Goal: Task Accomplishment & Management: Manage account settings

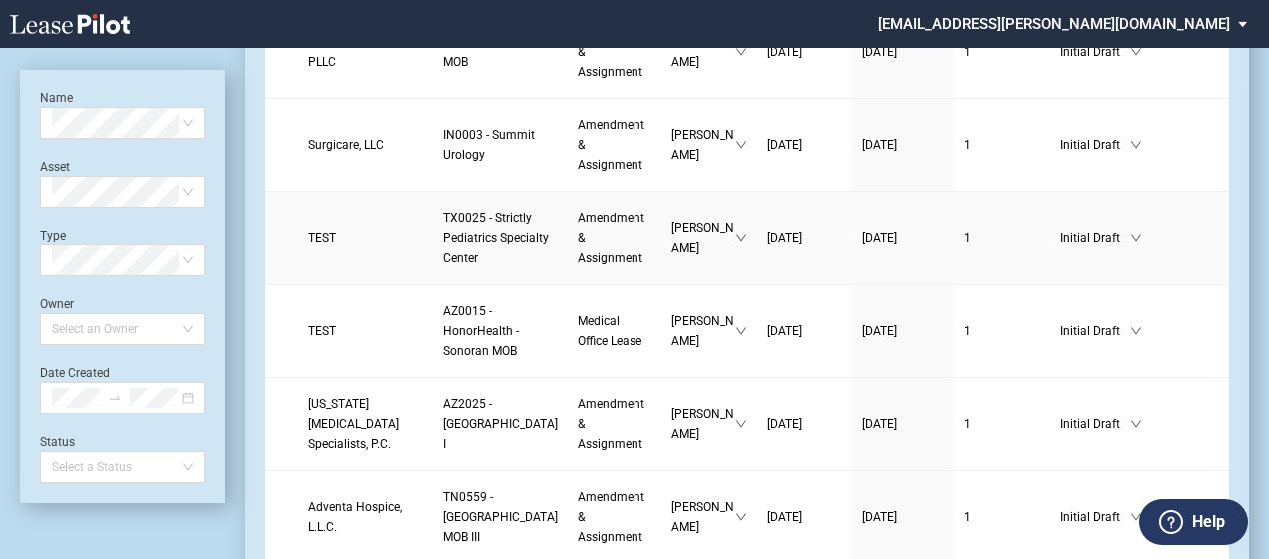
scroll to position [767, 0]
click at [332, 284] on td "TEST" at bounding box center [365, 237] width 135 height 93
click at [322, 244] on span "TEST" at bounding box center [322, 237] width 28 height 14
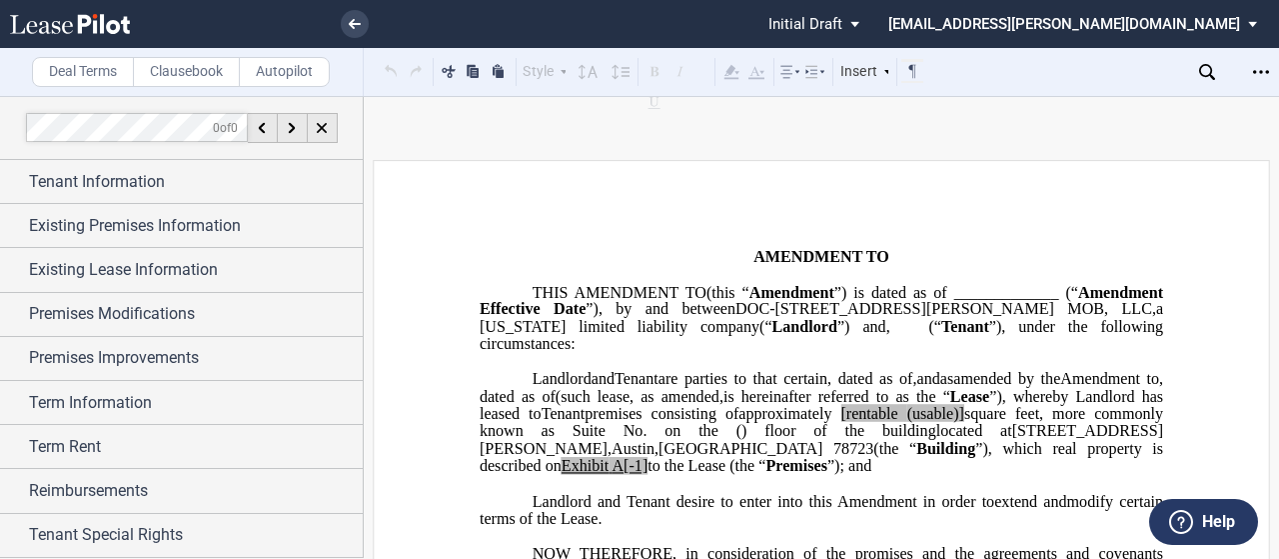
scroll to position [396, 0]
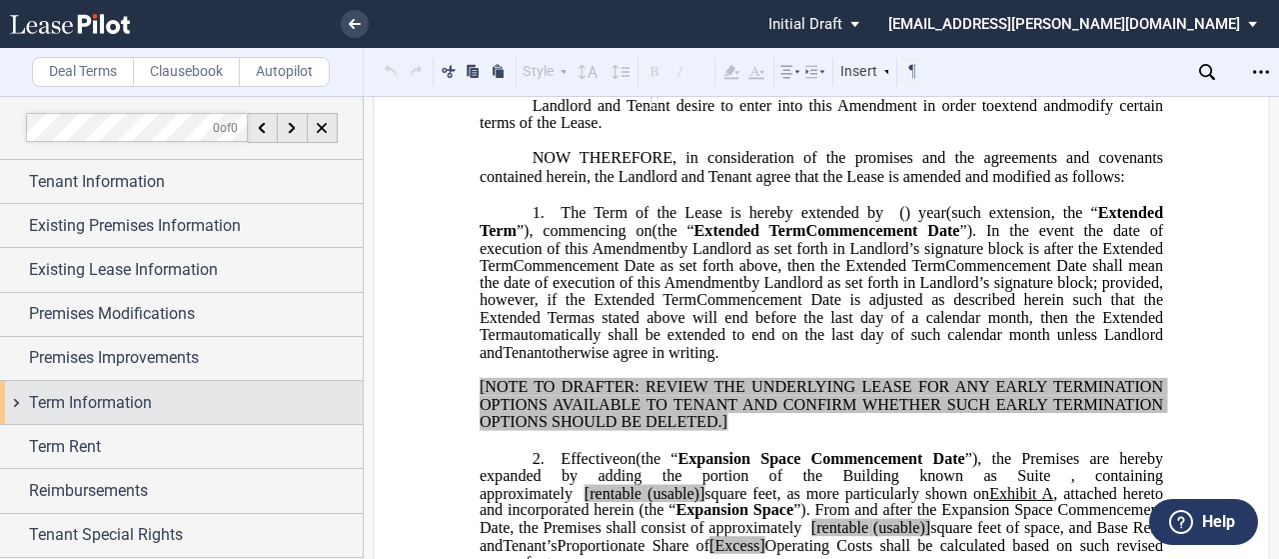
click at [22, 399] on div "Term Information" at bounding box center [181, 402] width 363 height 43
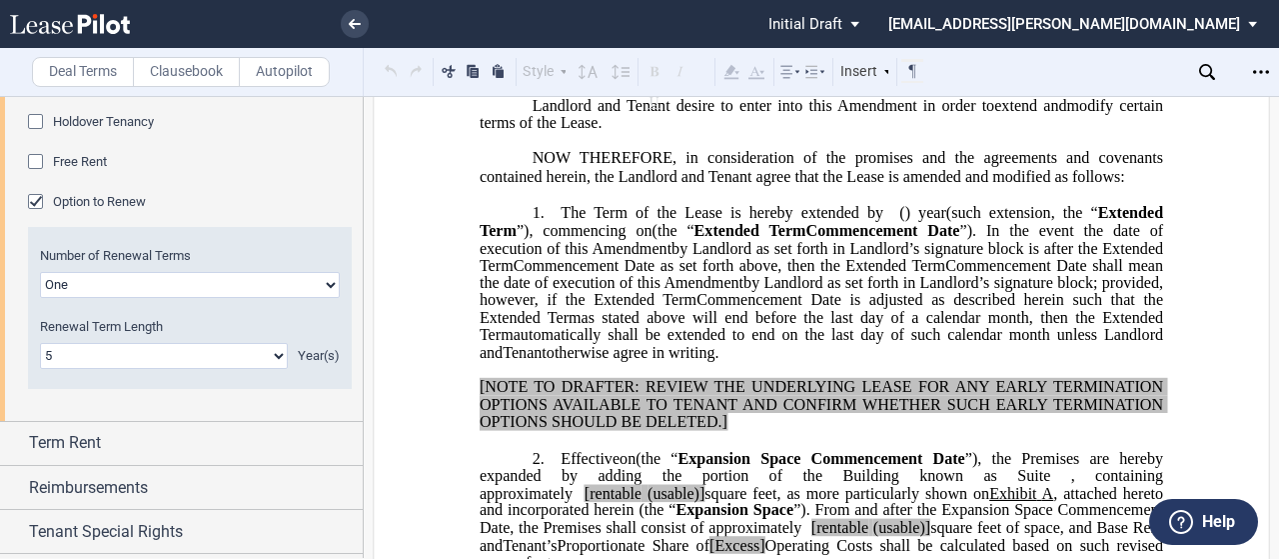
scroll to position [673, 0]
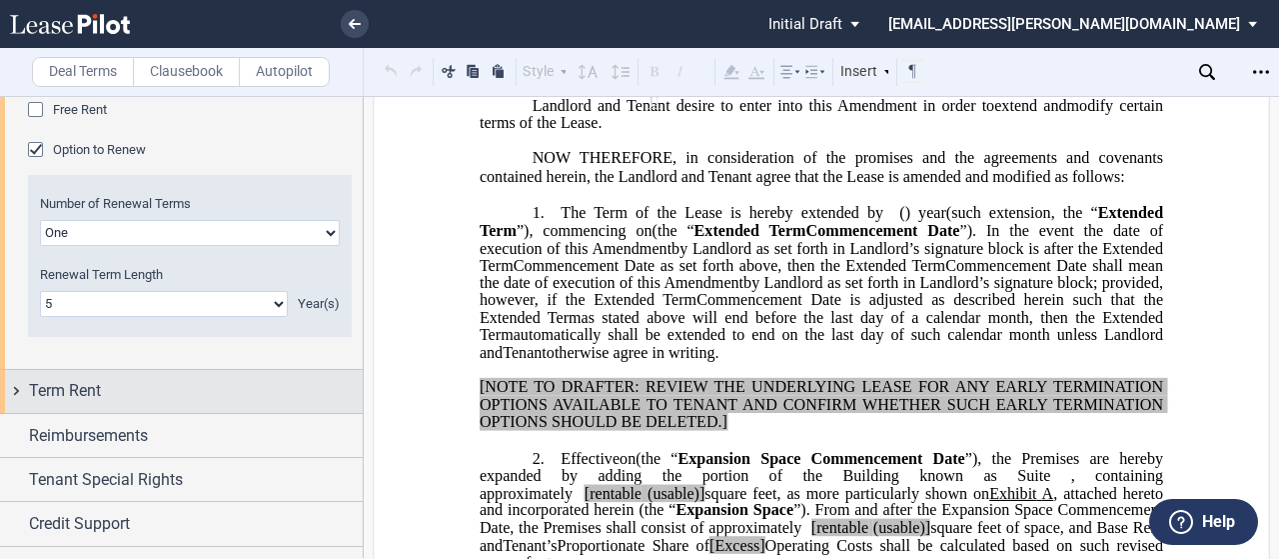
click at [15, 381] on div "Term Rent" at bounding box center [181, 391] width 363 height 43
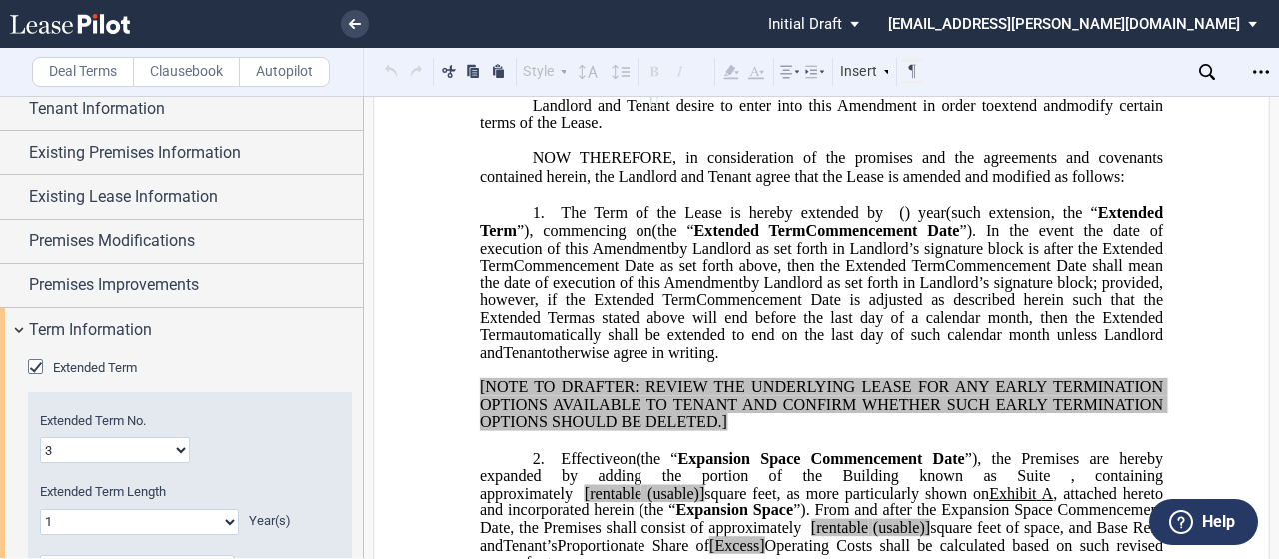
scroll to position [0, 0]
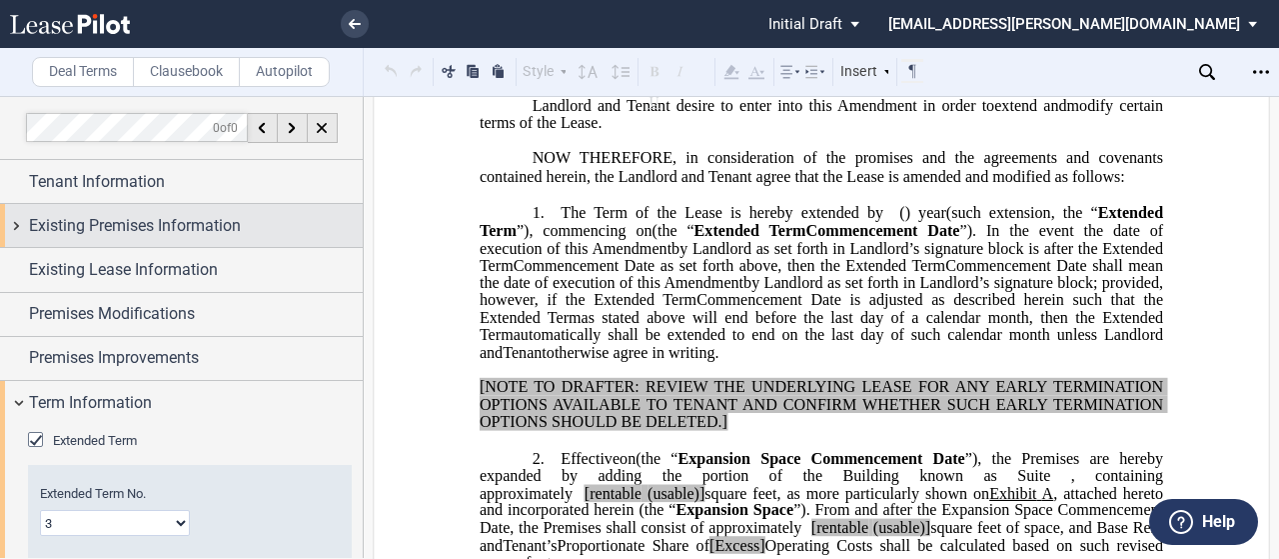
click at [18, 230] on div "Existing Premises Information" at bounding box center [181, 225] width 363 height 43
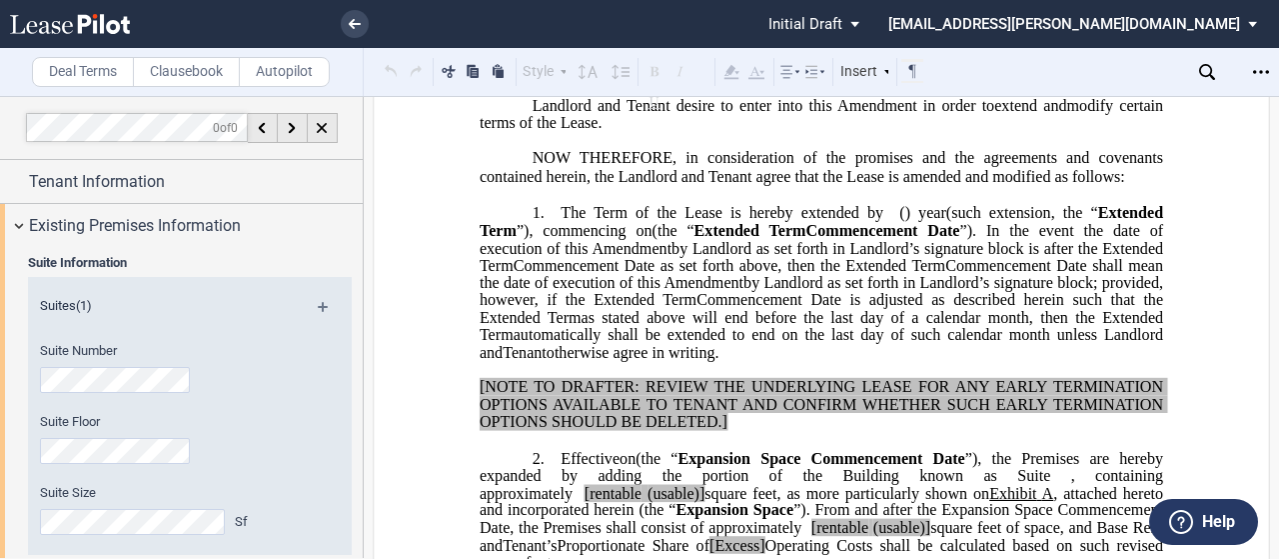
scroll to position [415, 0]
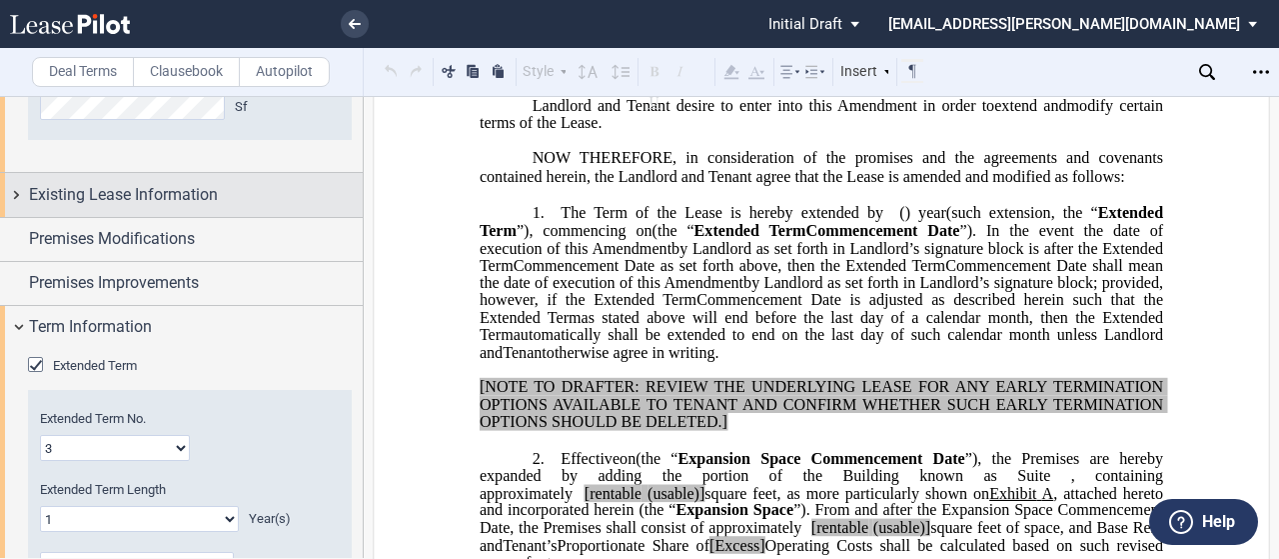
click at [20, 206] on div "Existing Lease Information" at bounding box center [181, 194] width 363 height 43
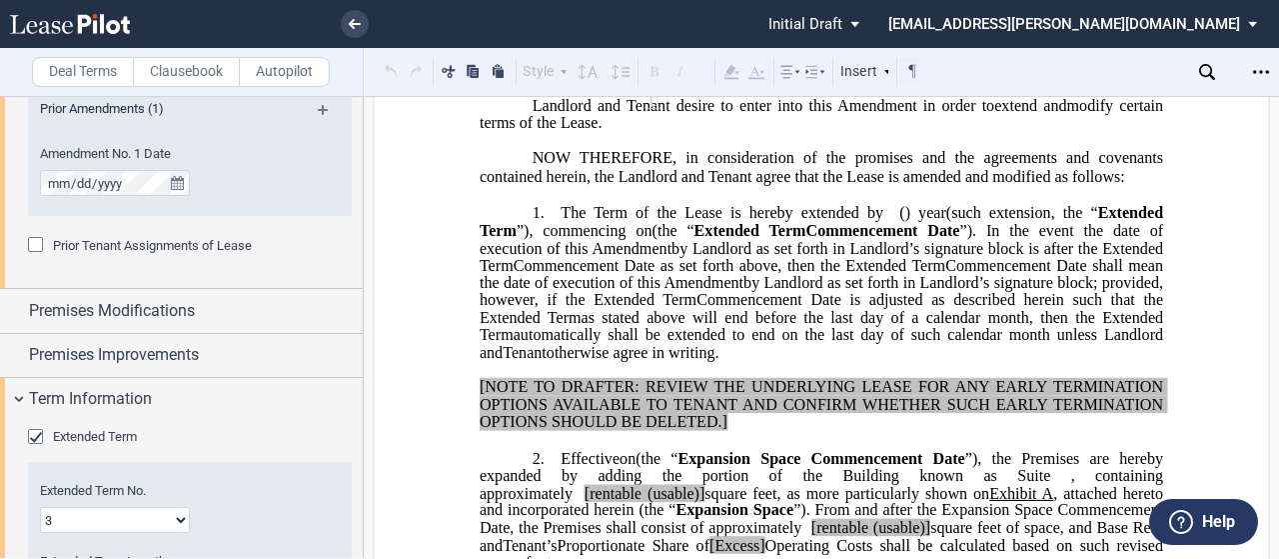
scroll to position [836, 0]
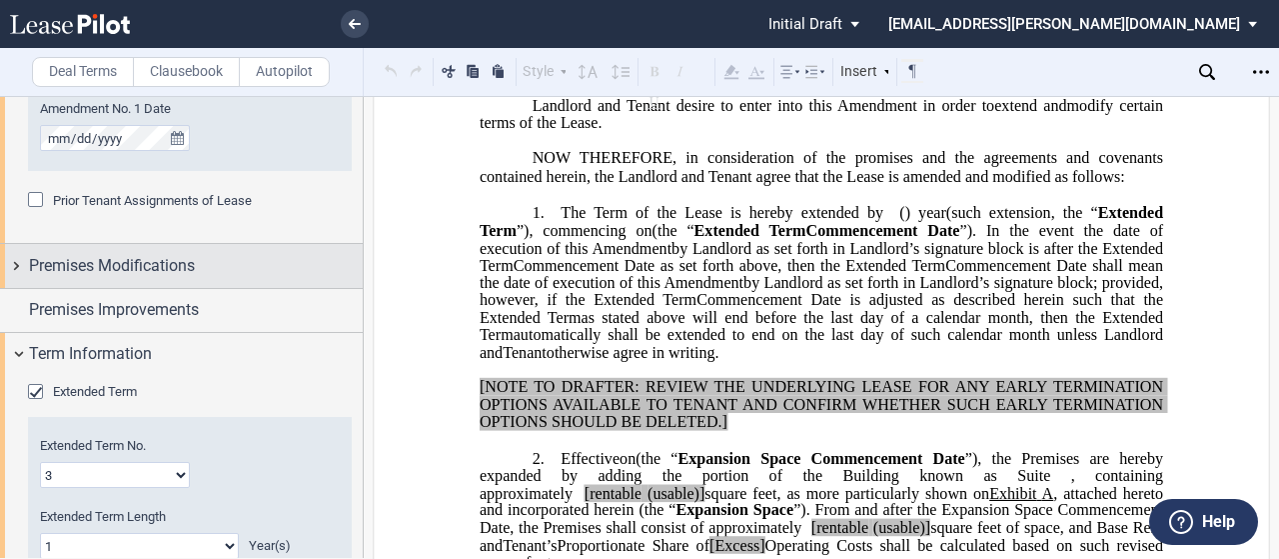
click at [17, 267] on div "Premises Modifications" at bounding box center [181, 265] width 363 height 43
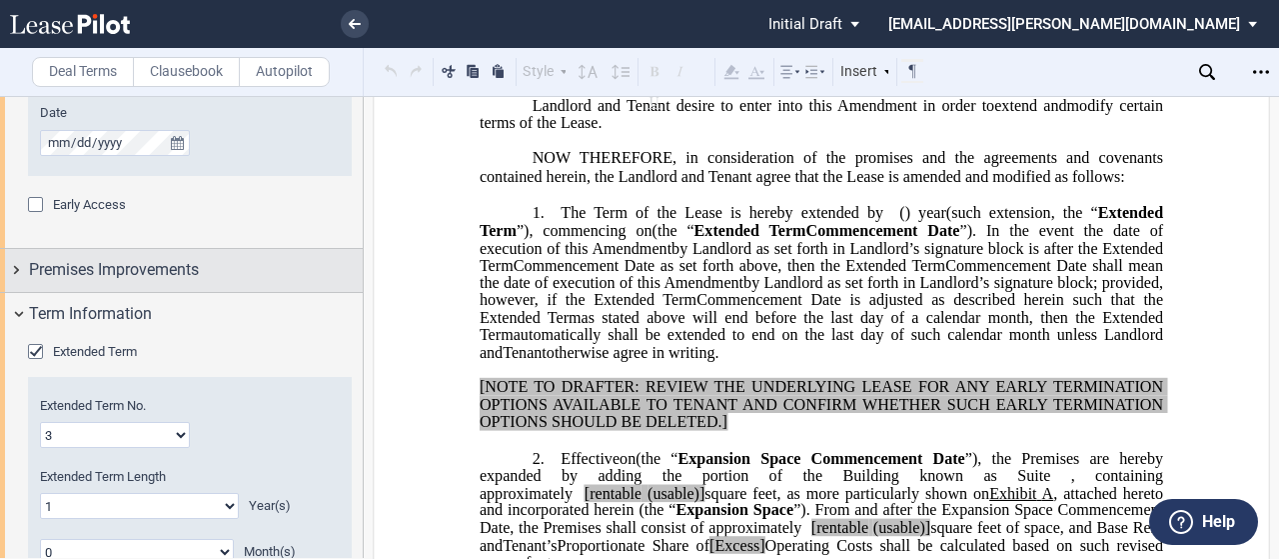
click at [16, 271] on div "Premises Improvements" at bounding box center [181, 270] width 363 height 43
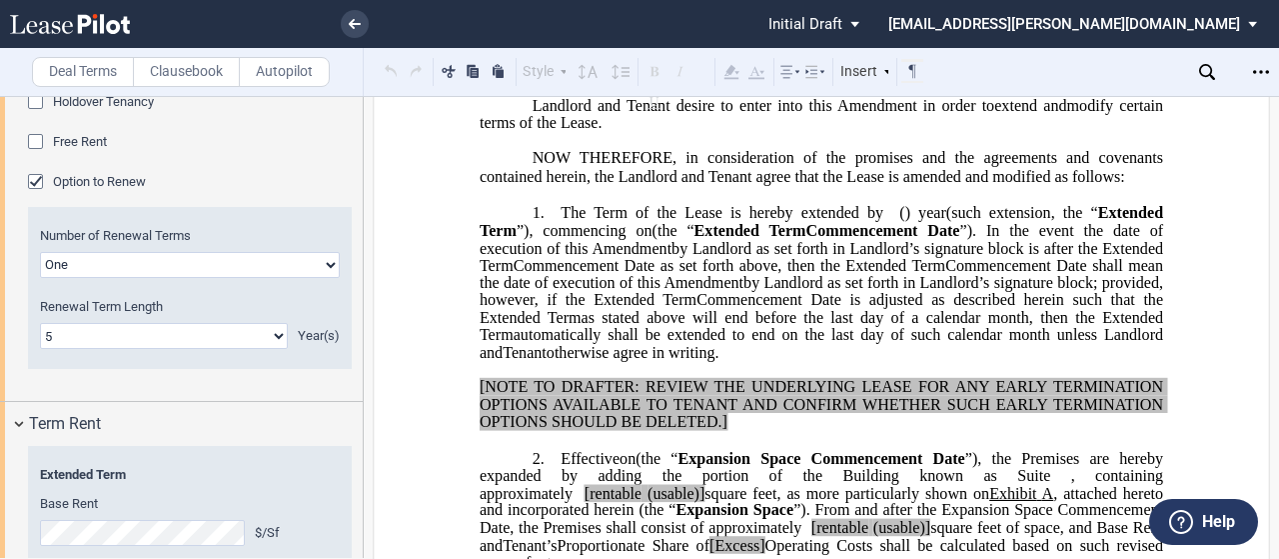
scroll to position [2734, 0]
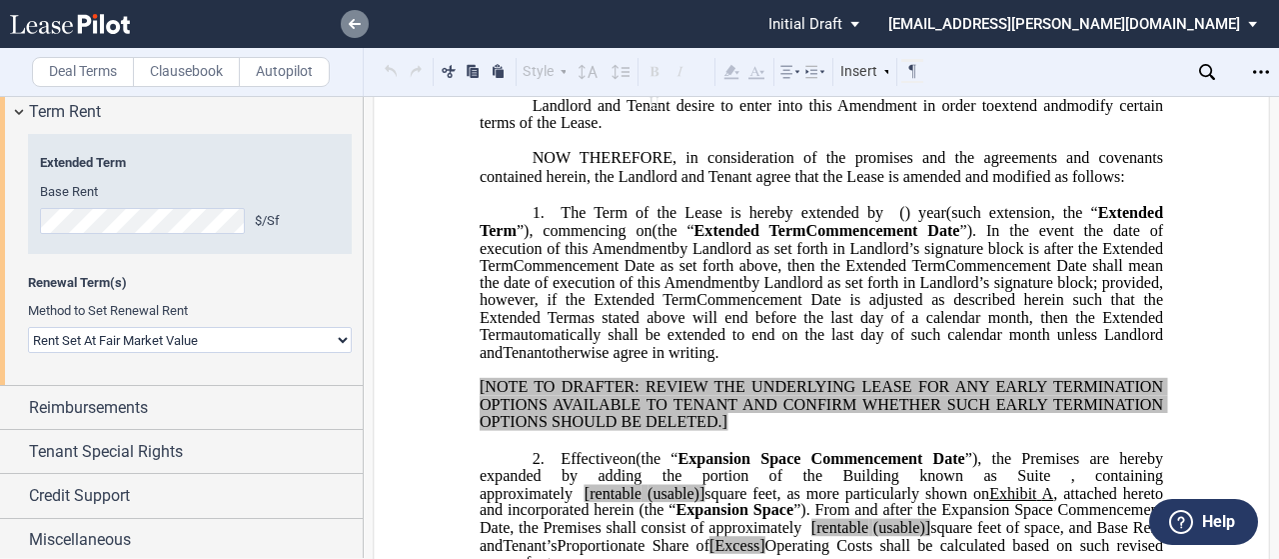
click at [357, 15] on link at bounding box center [355, 24] width 28 height 28
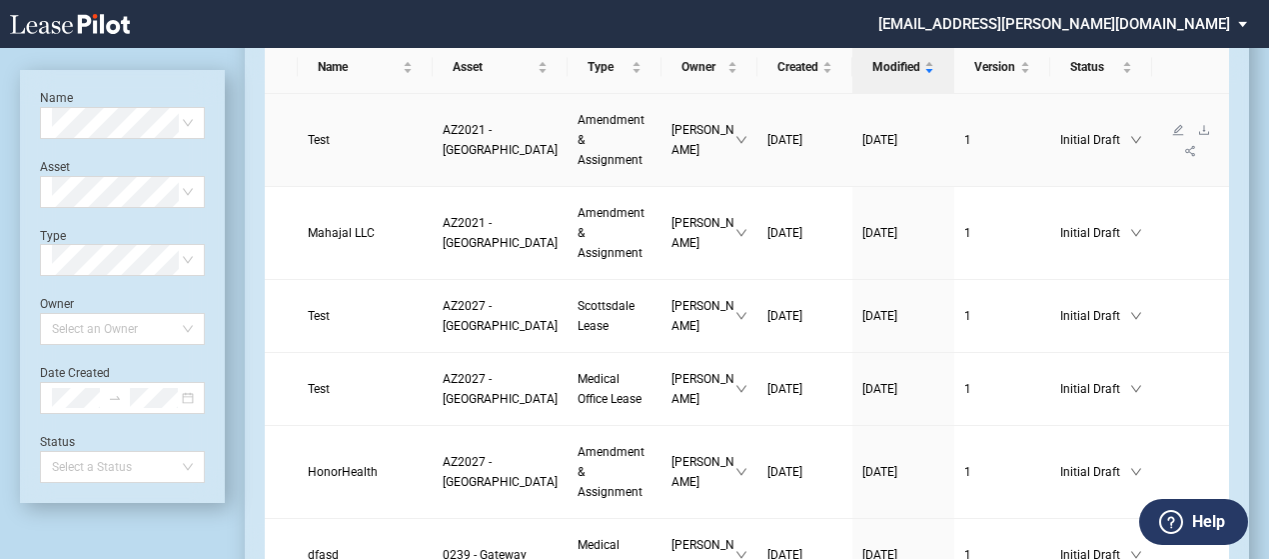
scroll to position [131, 0]
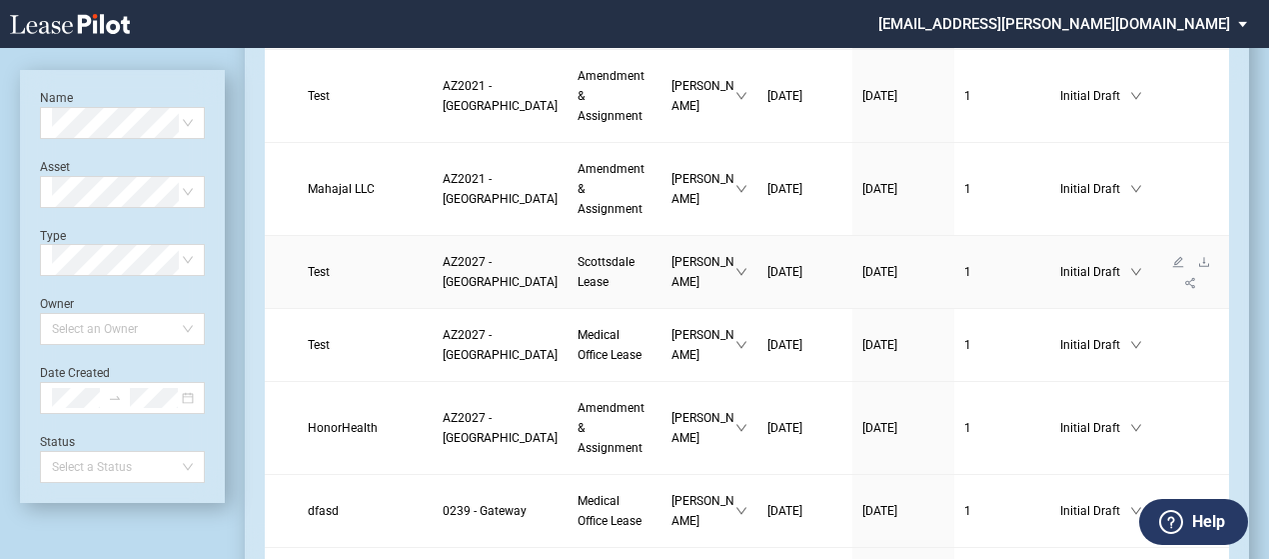
click at [320, 279] on span "Test" at bounding box center [319, 272] width 22 height 14
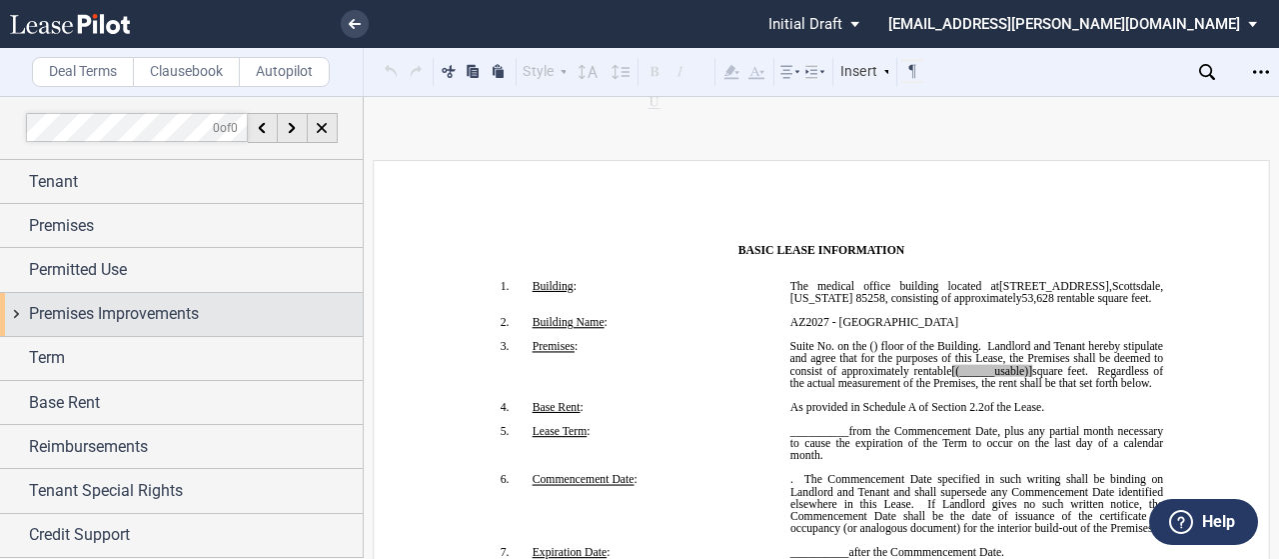
click at [19, 305] on div "Premises Improvements" at bounding box center [181, 314] width 363 height 43
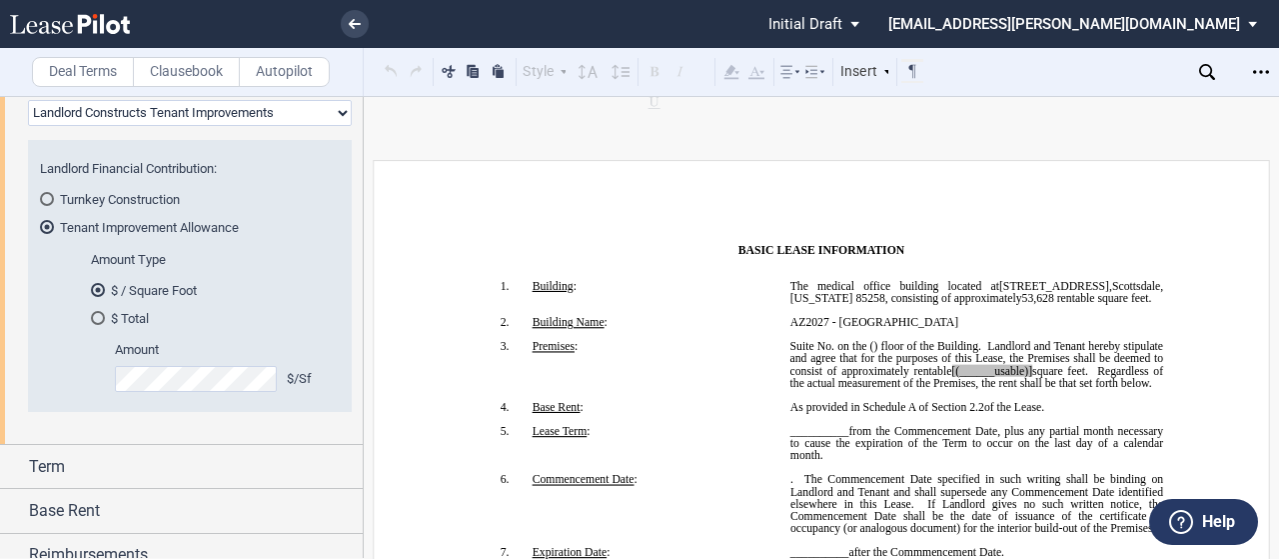
scroll to position [399, 0]
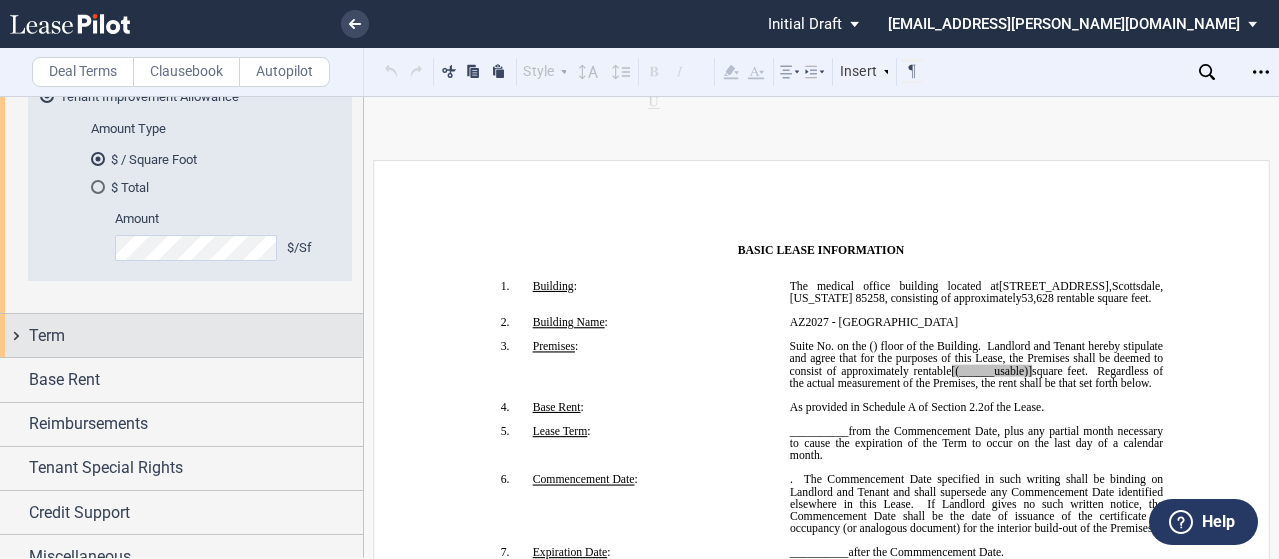
click at [6, 335] on div "Term" at bounding box center [181, 335] width 363 height 43
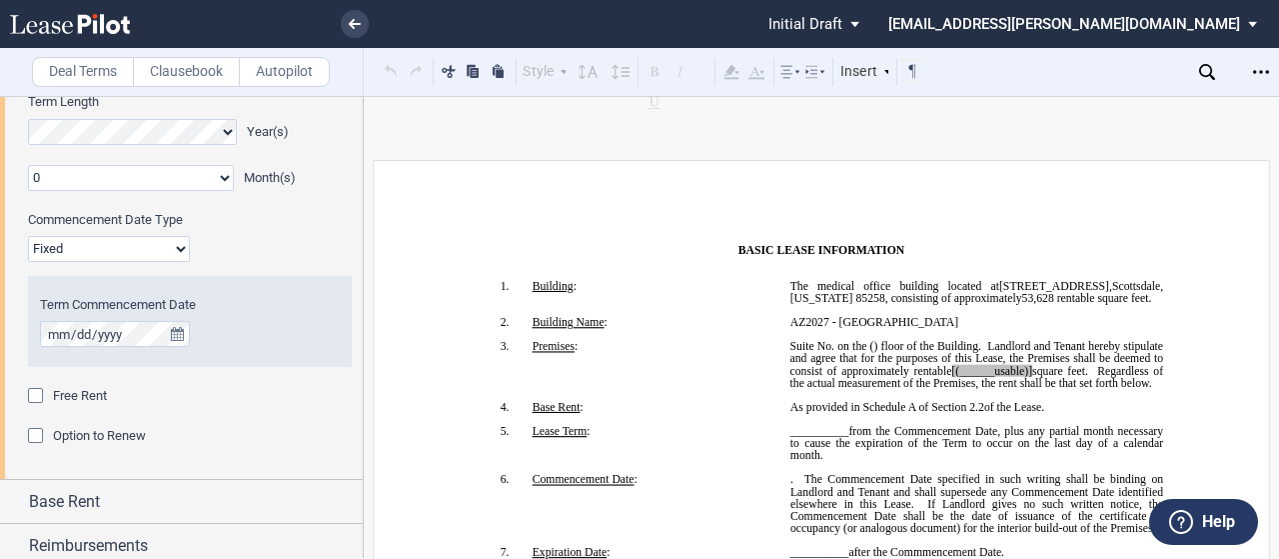
scroll to position [671, 0]
click at [169, 243] on select "Fixed Floating" at bounding box center [109, 248] width 162 height 26
select select "floating"
click at [28, 235] on select "Fixed Floating" at bounding box center [109, 248] width 162 height 26
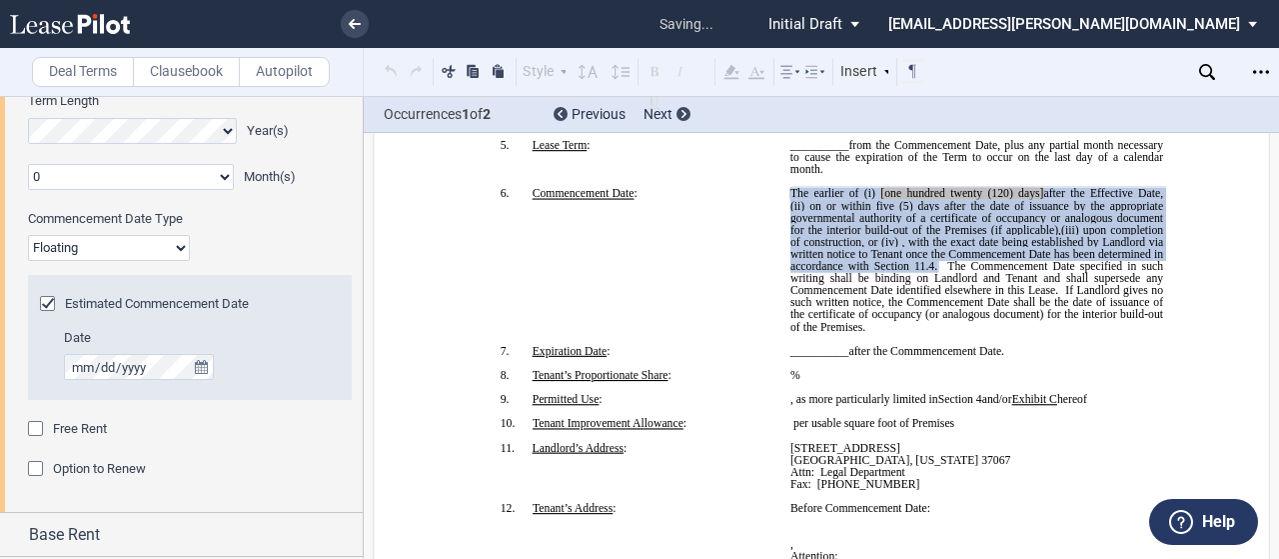
scroll to position [288, 0]
